Goal: Task Accomplishment & Management: Manage account settings

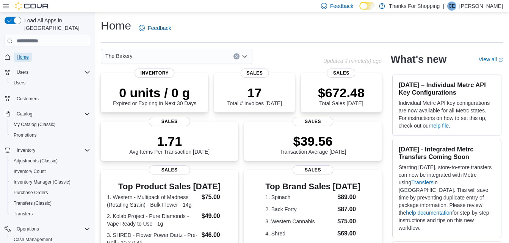
click at [27, 54] on span "Home" at bounding box center [23, 57] width 12 height 6
click at [34, 122] on span "My Catalog (Classic)" at bounding box center [35, 125] width 42 height 6
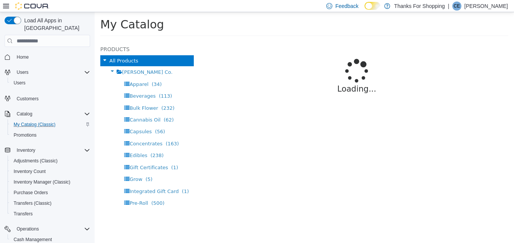
select select "**********"
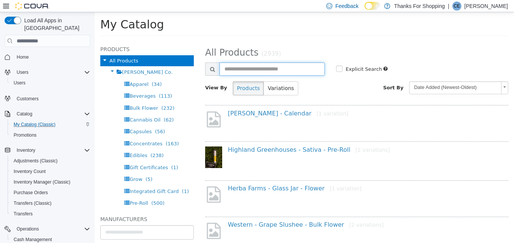
click at [275, 72] on input "text" at bounding box center [272, 68] width 105 height 13
type input "**********"
select select "**********"
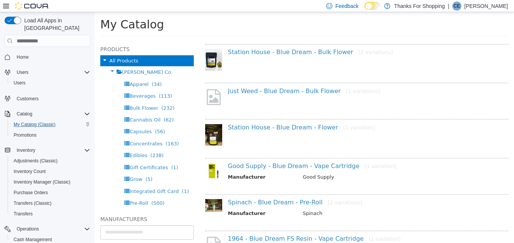
scroll to position [114, 0]
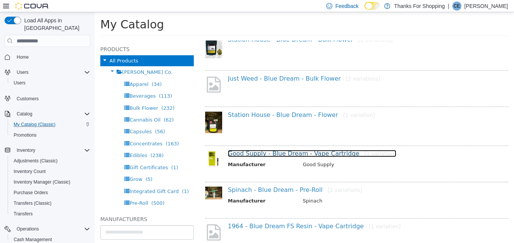
click at [277, 156] on link "Good Supply - Blue Dream - Vape Cartridge [1 variation]" at bounding box center [312, 153] width 169 height 7
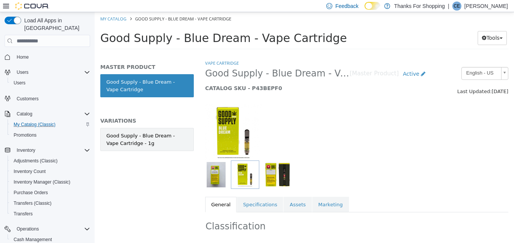
click at [136, 141] on div "Good Supply - Blue Dream - Vape Cartridge - 1g" at bounding box center [146, 139] width 81 height 15
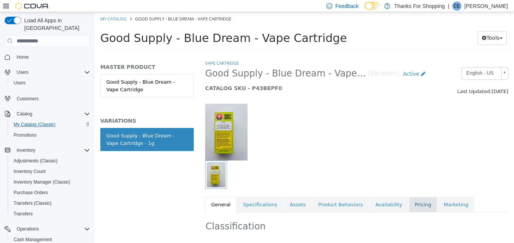
click at [409, 201] on link "Pricing" at bounding box center [423, 205] width 29 height 16
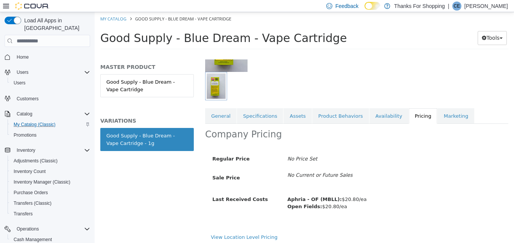
scroll to position [92, 0]
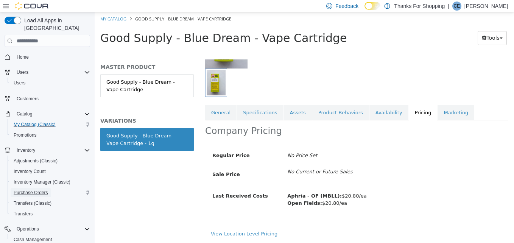
drag, startPoint x: 36, startPoint y: 184, endPoint x: 3, endPoint y: 118, distance: 74.2
click at [36, 190] on span "Purchase Orders" at bounding box center [31, 193] width 34 height 6
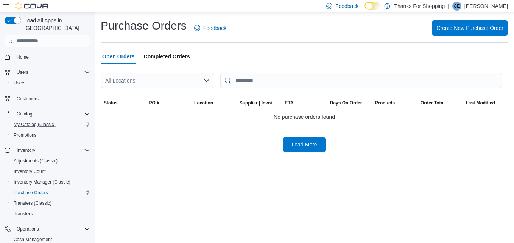
click at [156, 84] on div "All Locations" at bounding box center [158, 80] width 114 height 15
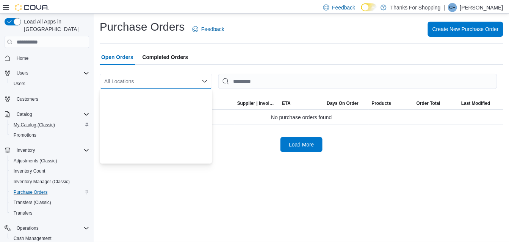
scroll to position [199, 0]
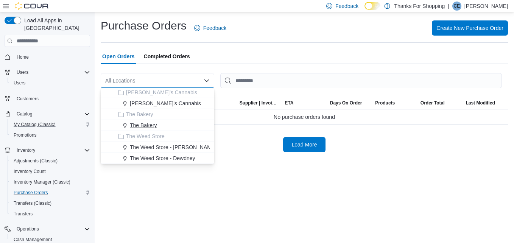
click at [147, 123] on span "The Bakery" at bounding box center [143, 126] width 27 height 8
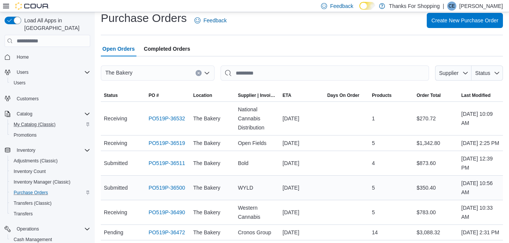
scroll to position [0, 0]
